Goal: Complete application form: Complete application form

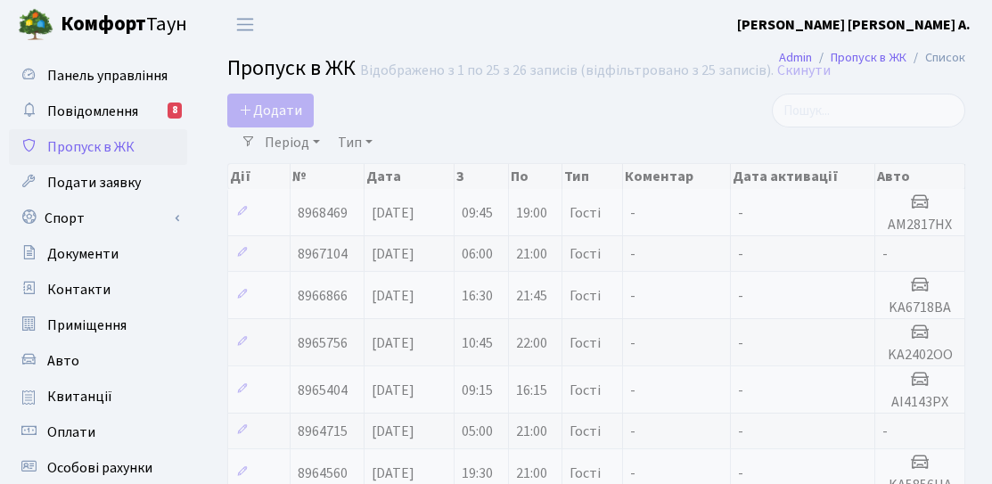
select select "25"
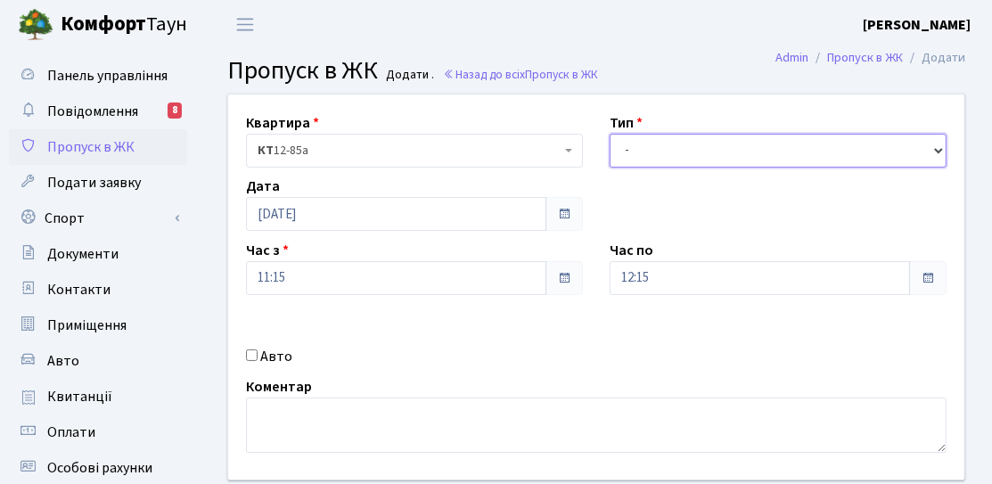
drag, startPoint x: 710, startPoint y: 137, endPoint x: 706, endPoint y: 151, distance: 14.1
click at [710, 137] on select "- Доставка Таксі Гості Сервіс" at bounding box center [778, 151] width 337 height 34
select select "3"
click at [610, 134] on select "- Доставка Таксі Гості Сервіс" at bounding box center [778, 151] width 337 height 34
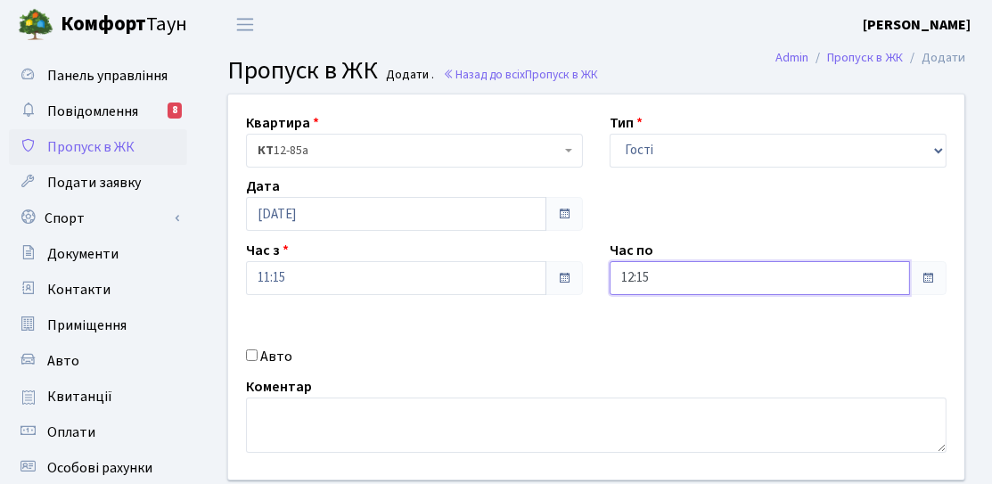
click at [823, 278] on input "12:15" at bounding box center [760, 278] width 300 height 34
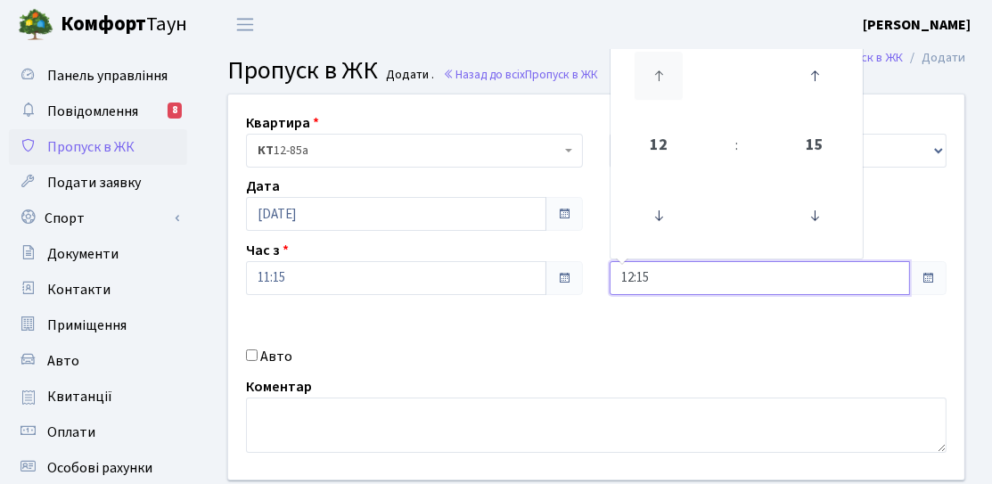
click at [634, 98] on icon at bounding box center [658, 76] width 48 height 48
click at [655, 91] on icon at bounding box center [658, 76] width 48 height 48
type input "14:15"
click at [669, 324] on div "Квартира <b>КТ</b>&nbsp;&nbsp;&nbsp;&nbsp;12-85а КТ 12-85а Тип - Доставка Таксі…" at bounding box center [596, 286] width 763 height 385
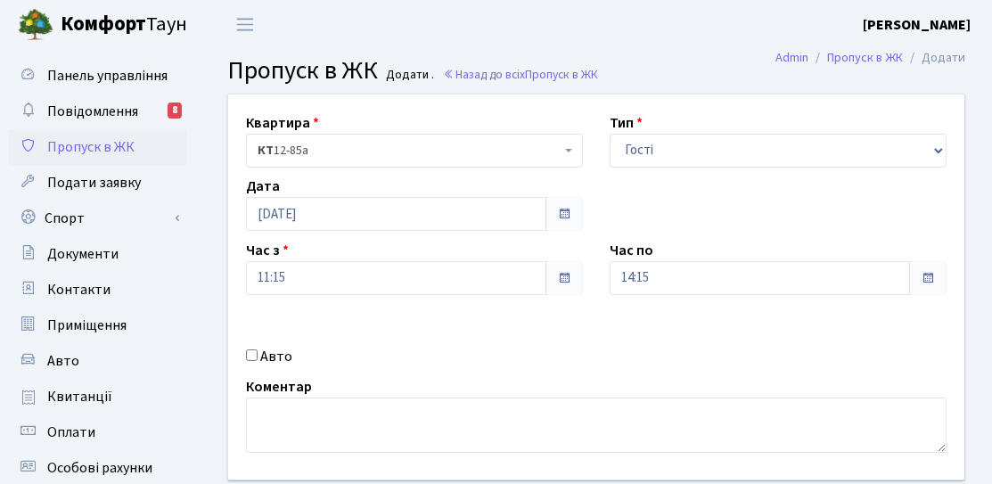
click at [252, 363] on div "Авто" at bounding box center [415, 356] width 364 height 21
click at [258, 354] on div "Авто" at bounding box center [415, 356] width 364 height 21
click at [259, 367] on div "Квартира <b>КТ</b>&nbsp;&nbsp;&nbsp;&nbsp;12-85а КТ 12-85а Тип - Доставка Таксі…" at bounding box center [596, 286] width 763 height 385
click at [256, 359] on input "Авто" at bounding box center [252, 355] width 12 height 12
checkbox input "true"
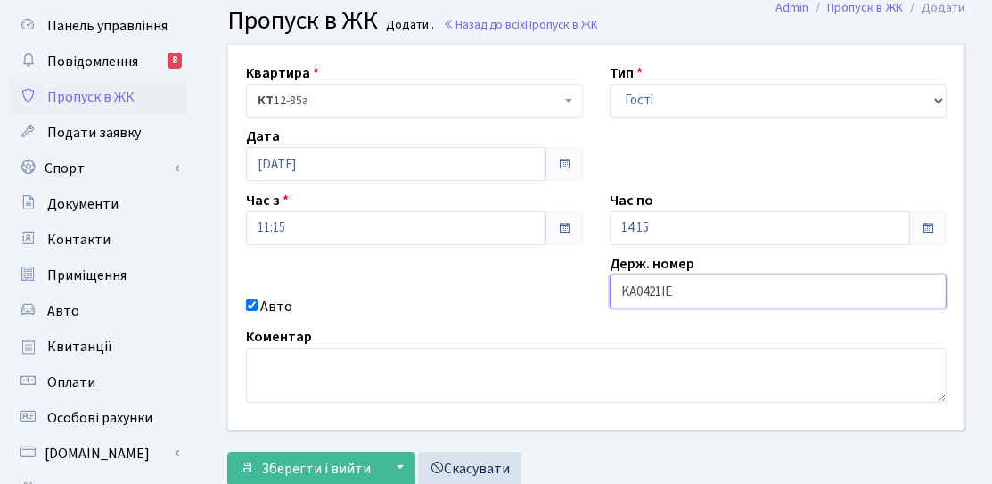
scroll to position [317, 0]
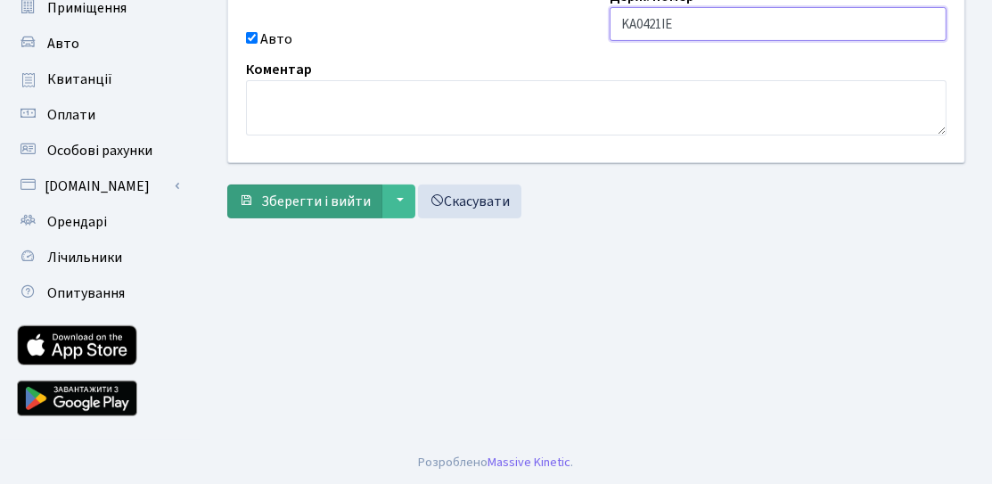
type input "KA0421IE"
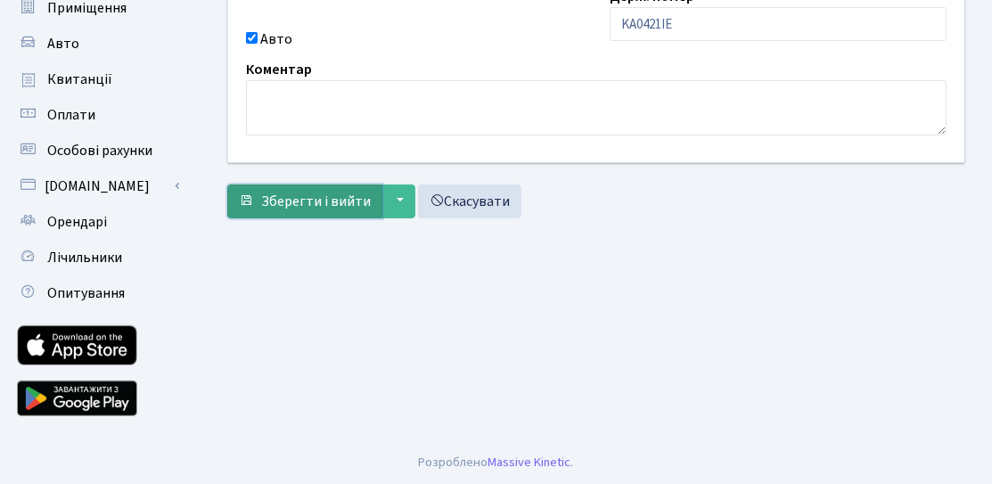
click at [310, 205] on span "Зберегти і вийти" at bounding box center [316, 202] width 110 height 20
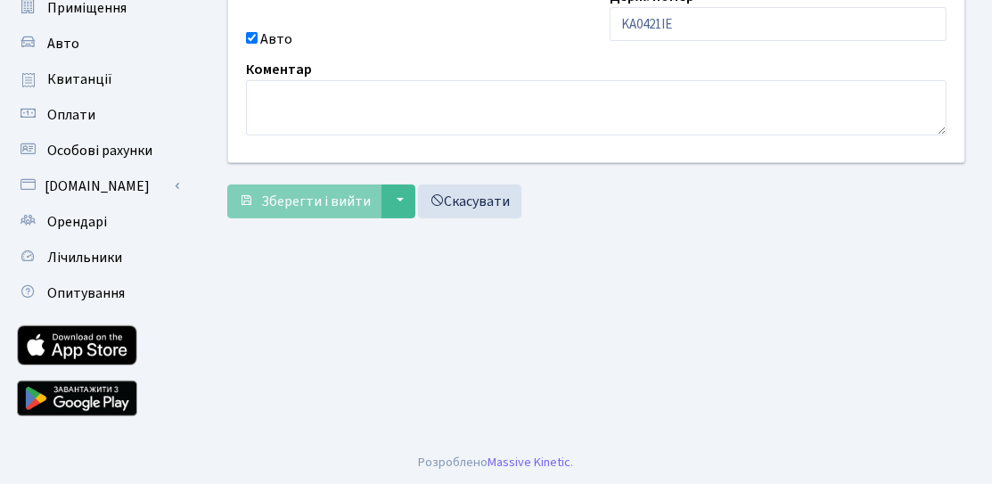
scroll to position [94, 0]
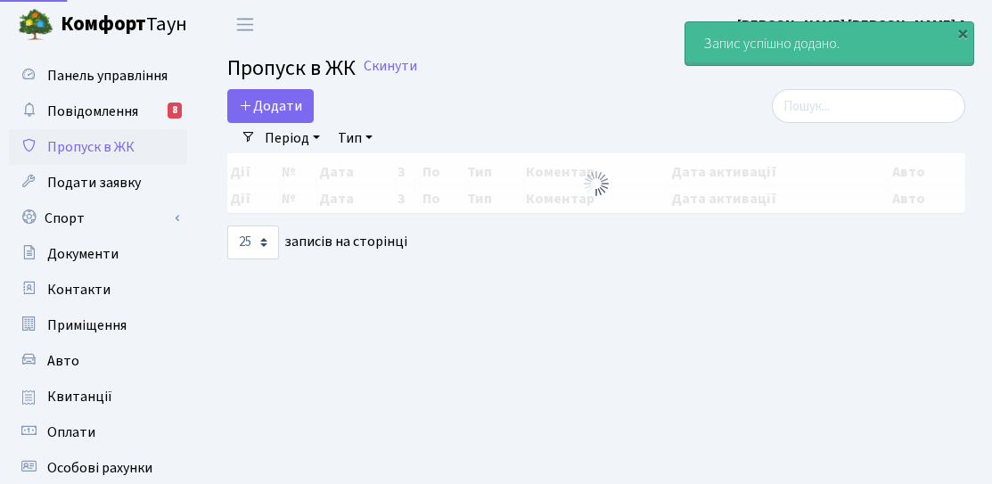
select select "25"
